Goal: Information Seeking & Learning: Learn about a topic

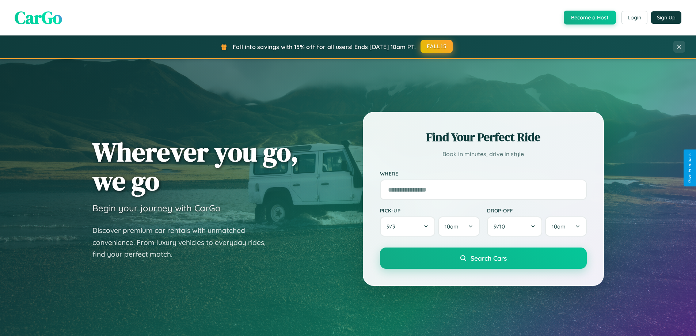
click at [437, 46] on button "FALL15" at bounding box center [436, 46] width 32 height 13
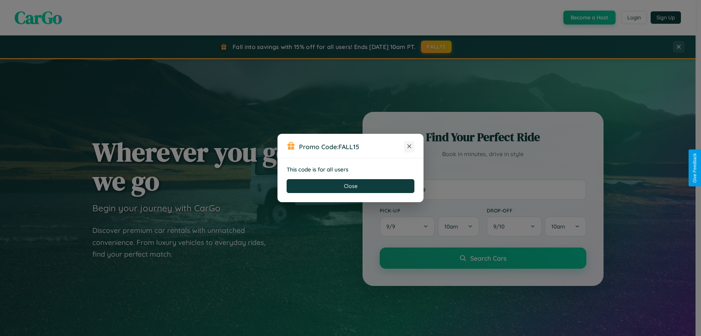
click at [409, 146] on icon at bounding box center [409, 145] width 7 height 7
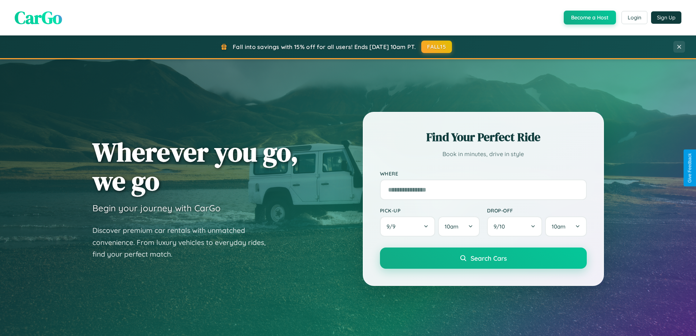
scroll to position [502, 0]
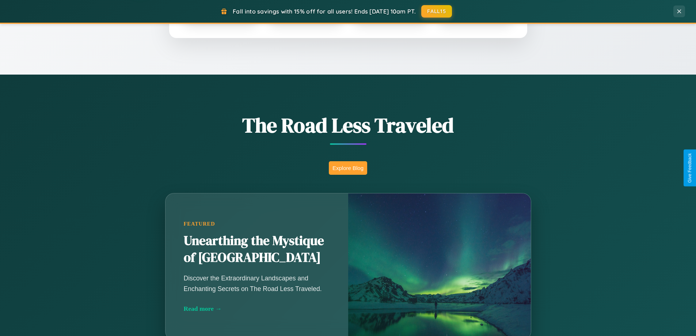
click at [348, 168] on button "Explore Blog" at bounding box center [348, 168] width 38 height 14
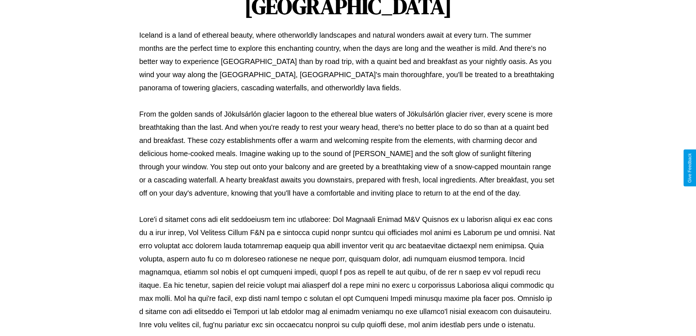
scroll to position [236, 0]
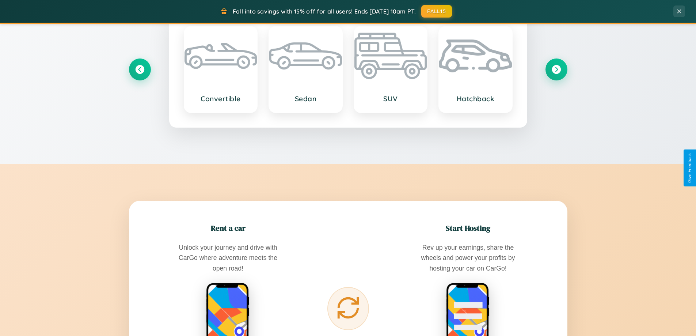
scroll to position [1405, 0]
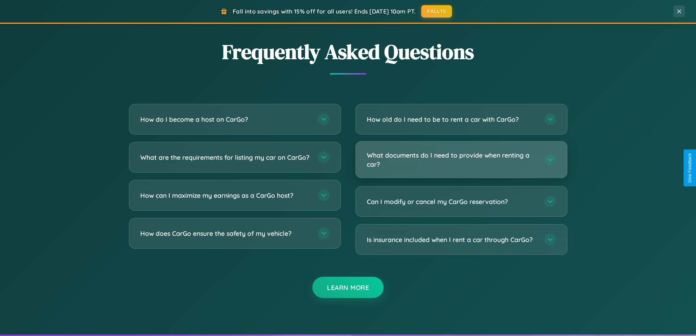
click at [461, 160] on h3 "What documents do I need to provide when renting a car?" at bounding box center [452, 159] width 170 height 18
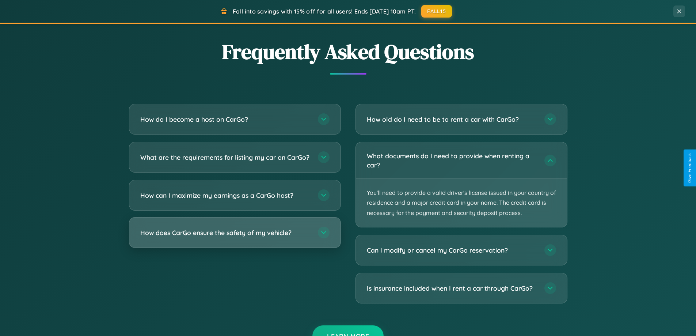
click at [234, 237] on h3 "How does CarGo ensure the safety of my vehicle?" at bounding box center [225, 232] width 170 height 9
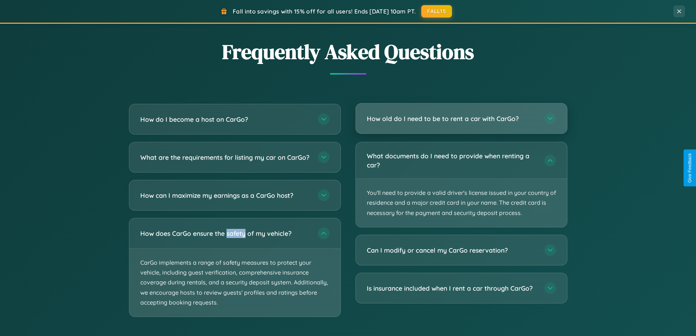
click at [461, 119] on h3 "How old do I need to be to rent a car with CarGo?" at bounding box center [452, 118] width 170 height 9
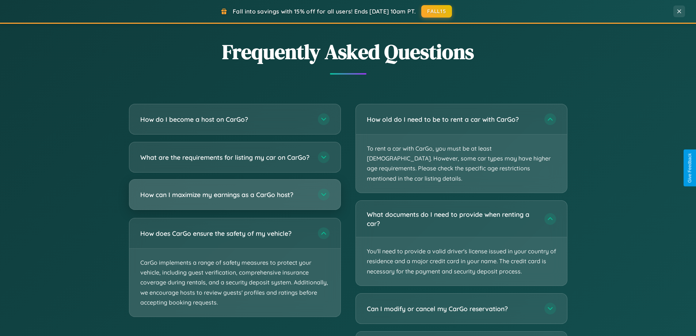
click at [234, 199] on h3 "How can I maximize my earnings as a CarGo host?" at bounding box center [225, 194] width 170 height 9
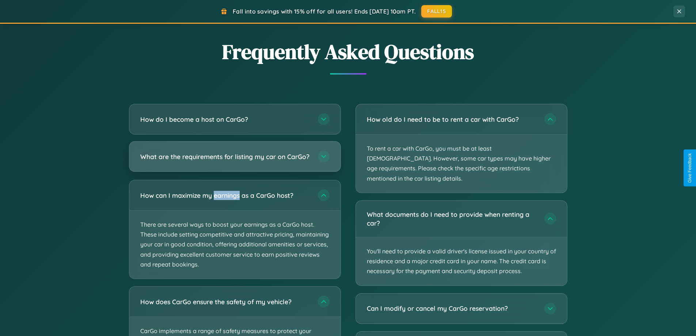
click at [234, 160] on h3 "What are the requirements for listing my car on CarGo?" at bounding box center [225, 156] width 170 height 9
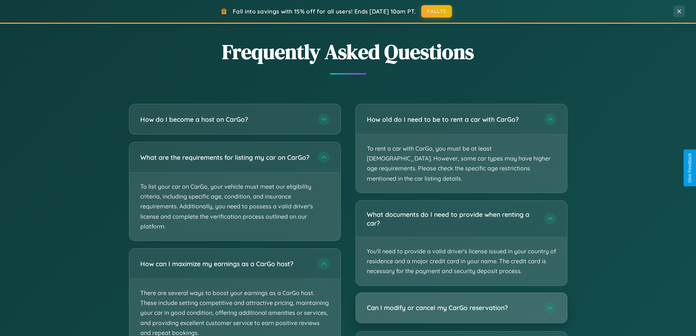
click at [461, 303] on h3 "Can I modify or cancel my CarGo reservation?" at bounding box center [452, 307] width 170 height 9
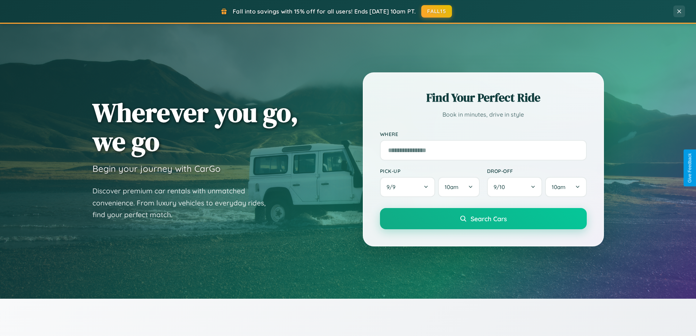
scroll to position [0, 0]
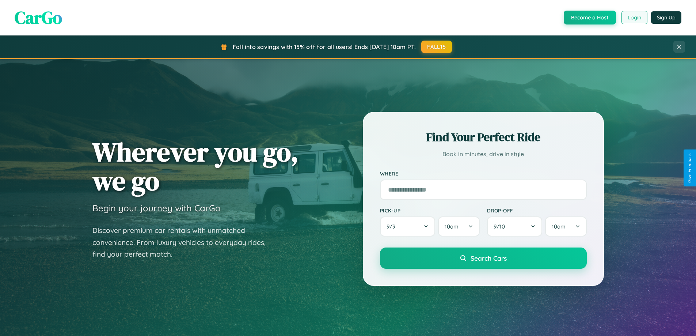
click at [633, 18] on button "Login" at bounding box center [634, 17] width 26 height 13
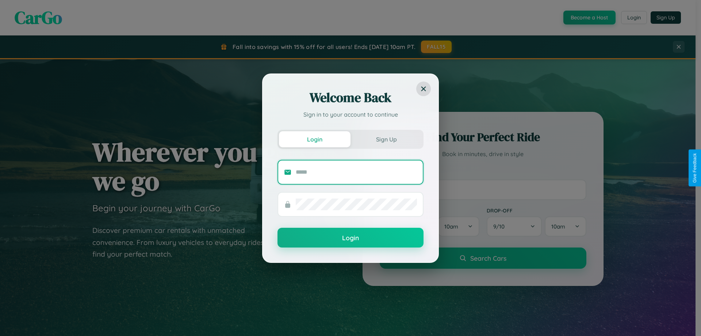
click at [356, 172] on input "text" at bounding box center [356, 172] width 121 height 12
type input "**********"
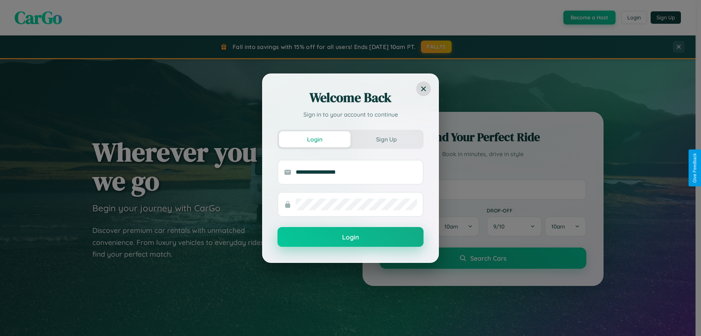
click at [351, 237] on button "Login" at bounding box center [350, 237] width 146 height 20
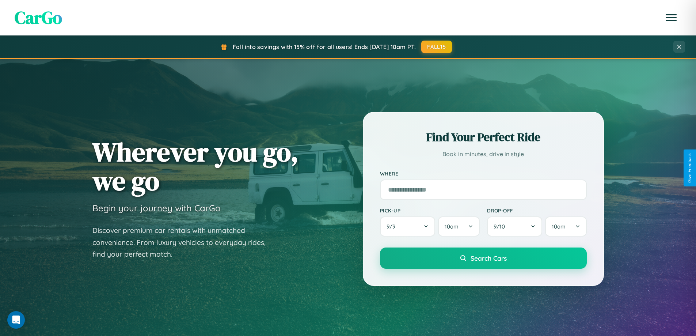
scroll to position [315, 0]
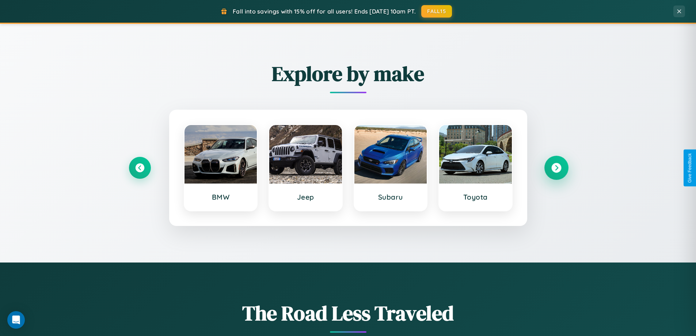
click at [556, 168] on icon at bounding box center [556, 168] width 10 height 10
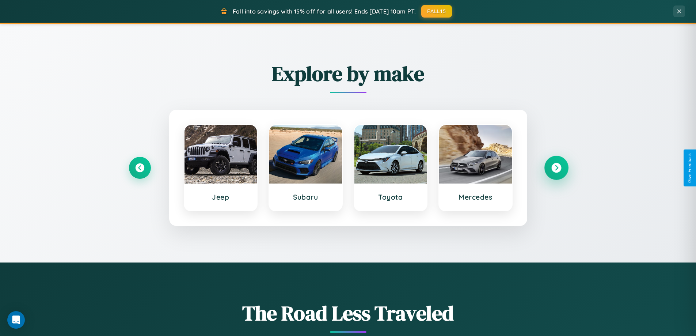
click at [556, 168] on icon at bounding box center [556, 168] width 10 height 10
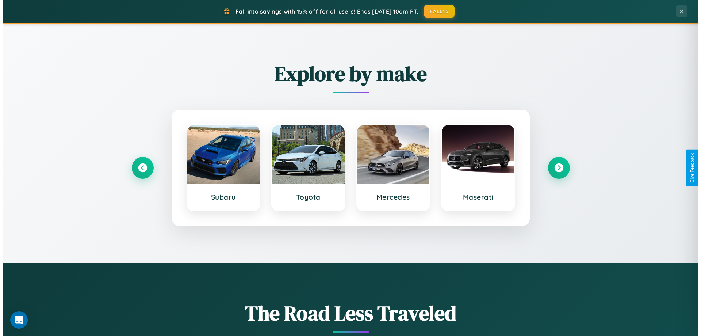
scroll to position [0, 0]
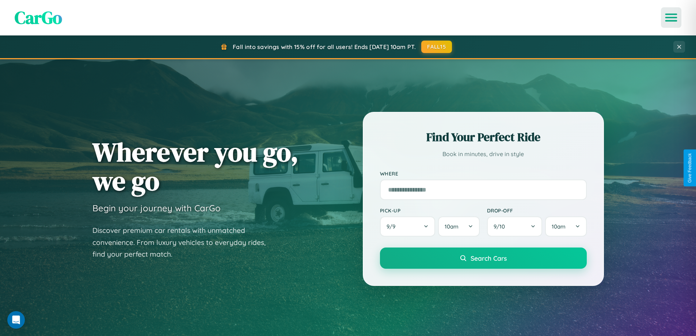
click at [671, 18] on icon "Open menu" at bounding box center [671, 17] width 11 height 7
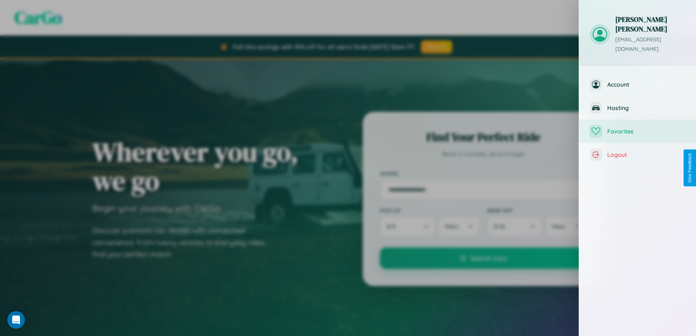
click at [637, 127] on span "Favorites" at bounding box center [646, 130] width 78 height 7
